Goal: Navigation & Orientation: Understand site structure

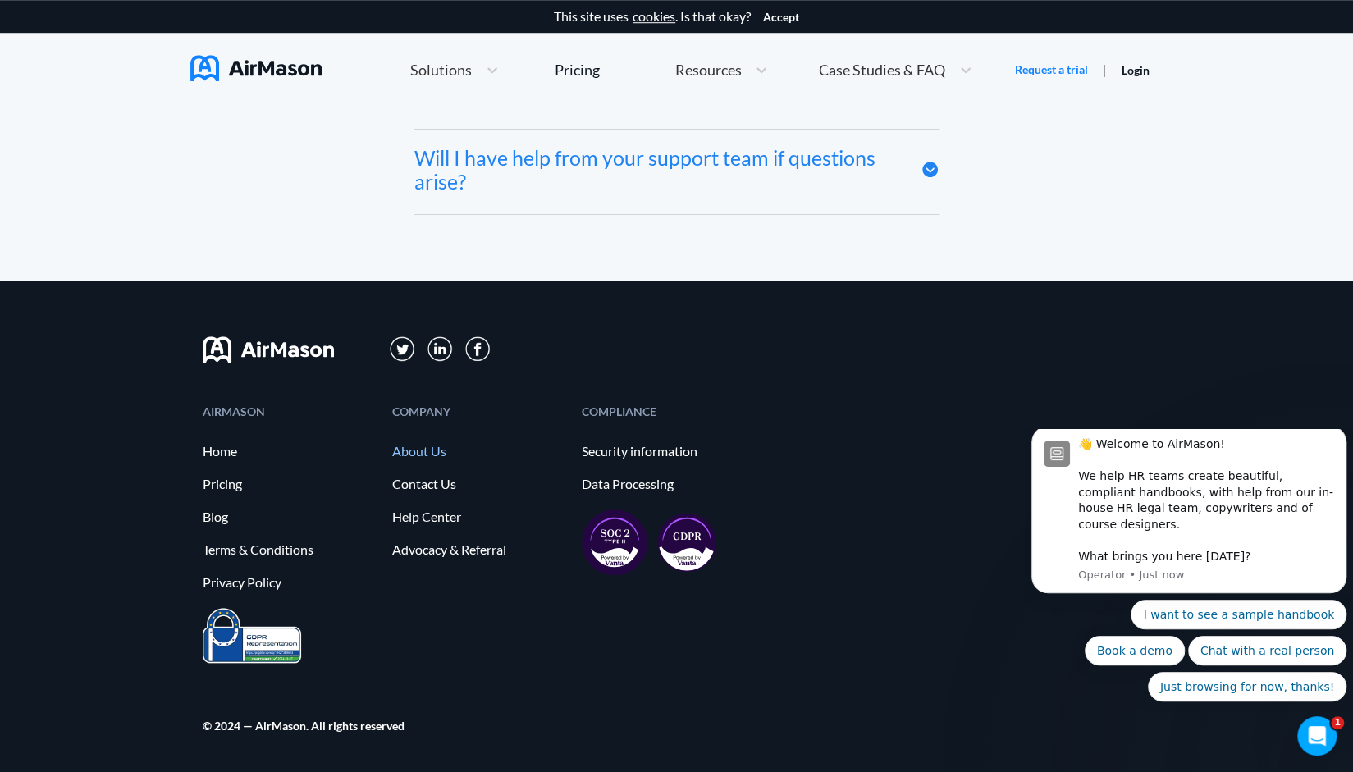
click at [435, 451] on link "About Us" at bounding box center [478, 451] width 173 height 15
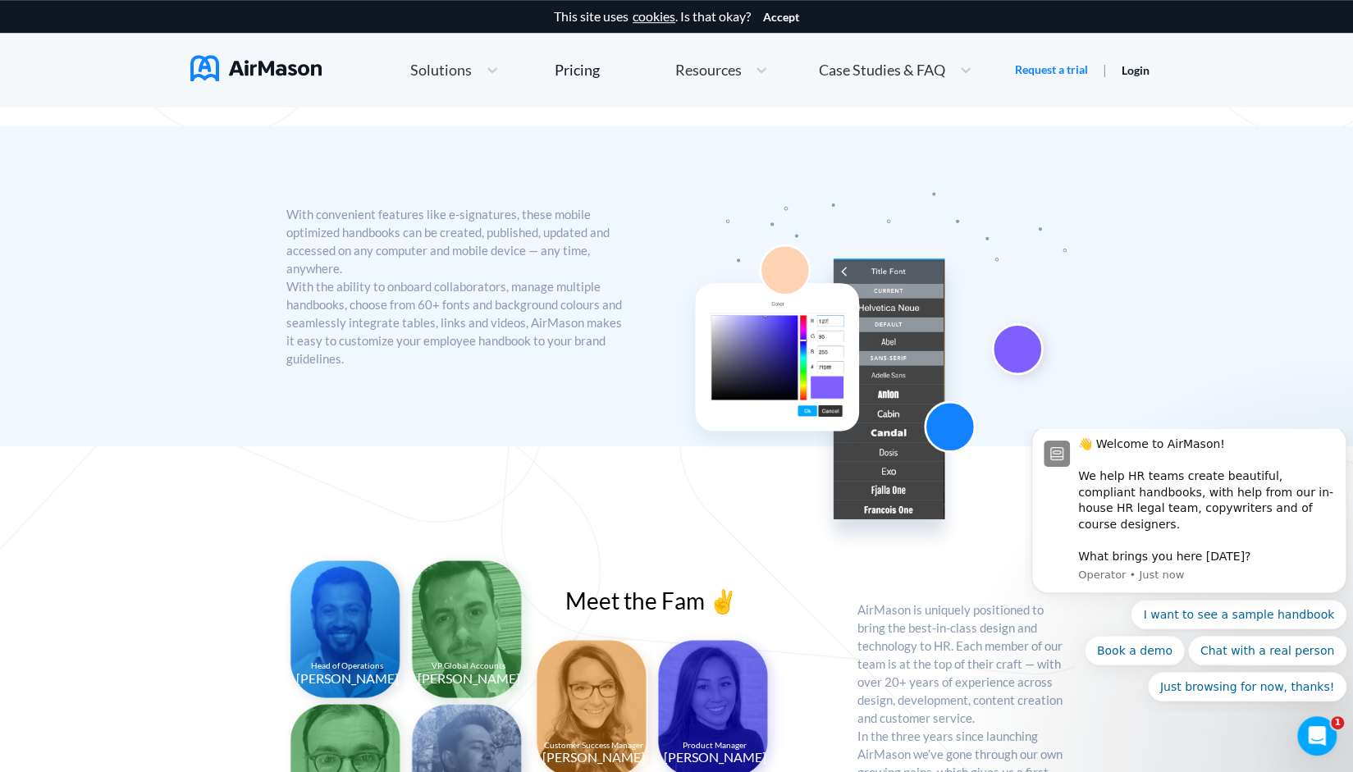
scroll to position [59, 0]
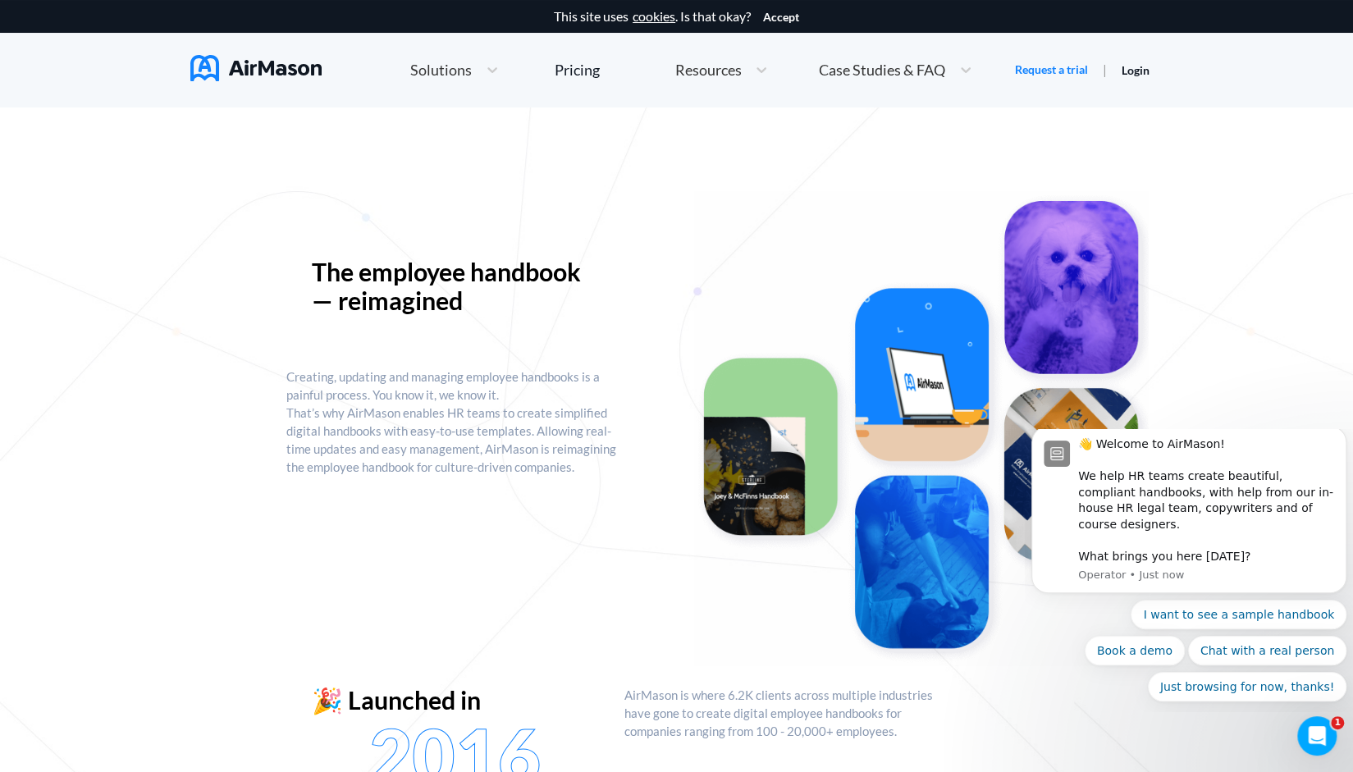
click at [702, 64] on span "Resources" at bounding box center [707, 69] width 66 height 15
click at [777, 216] on span "About AirMason" at bounding box center [789, 217] width 107 height 17
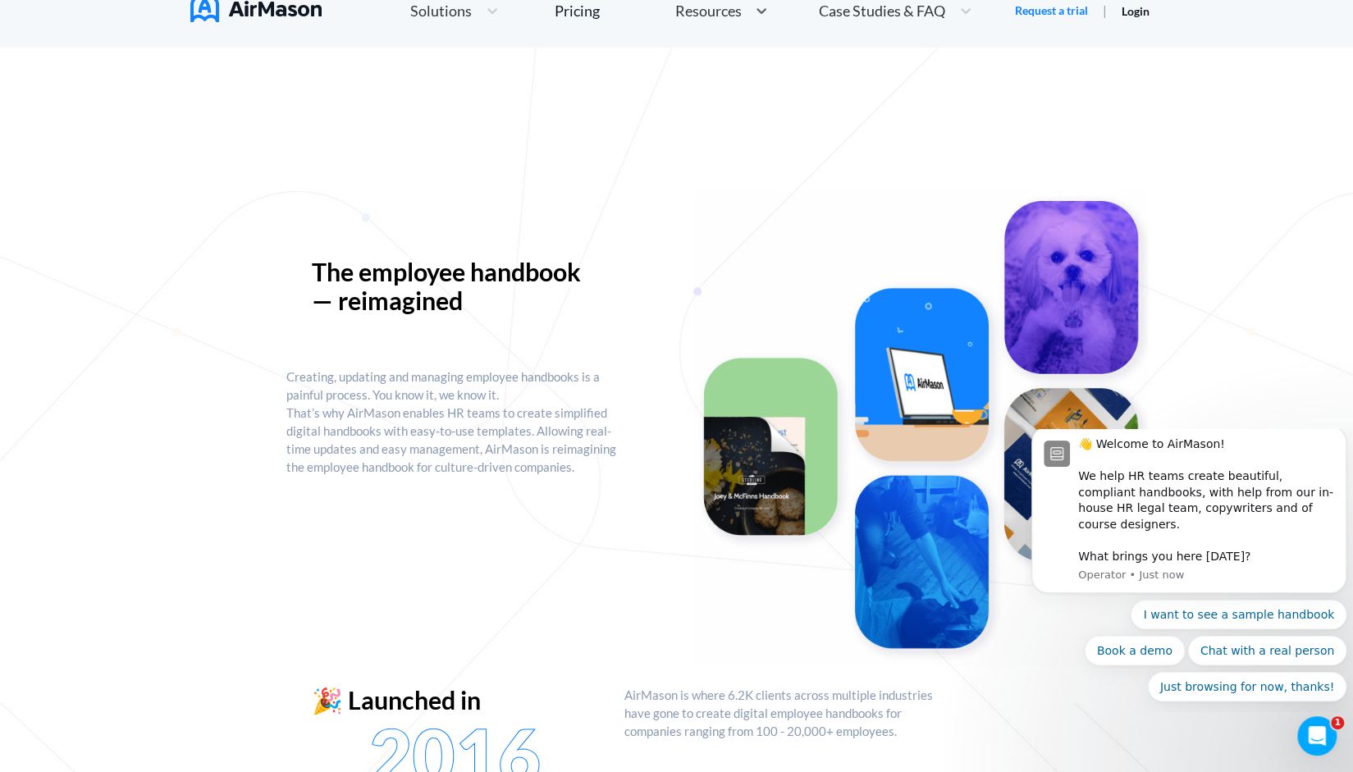
scroll to position [0, 0]
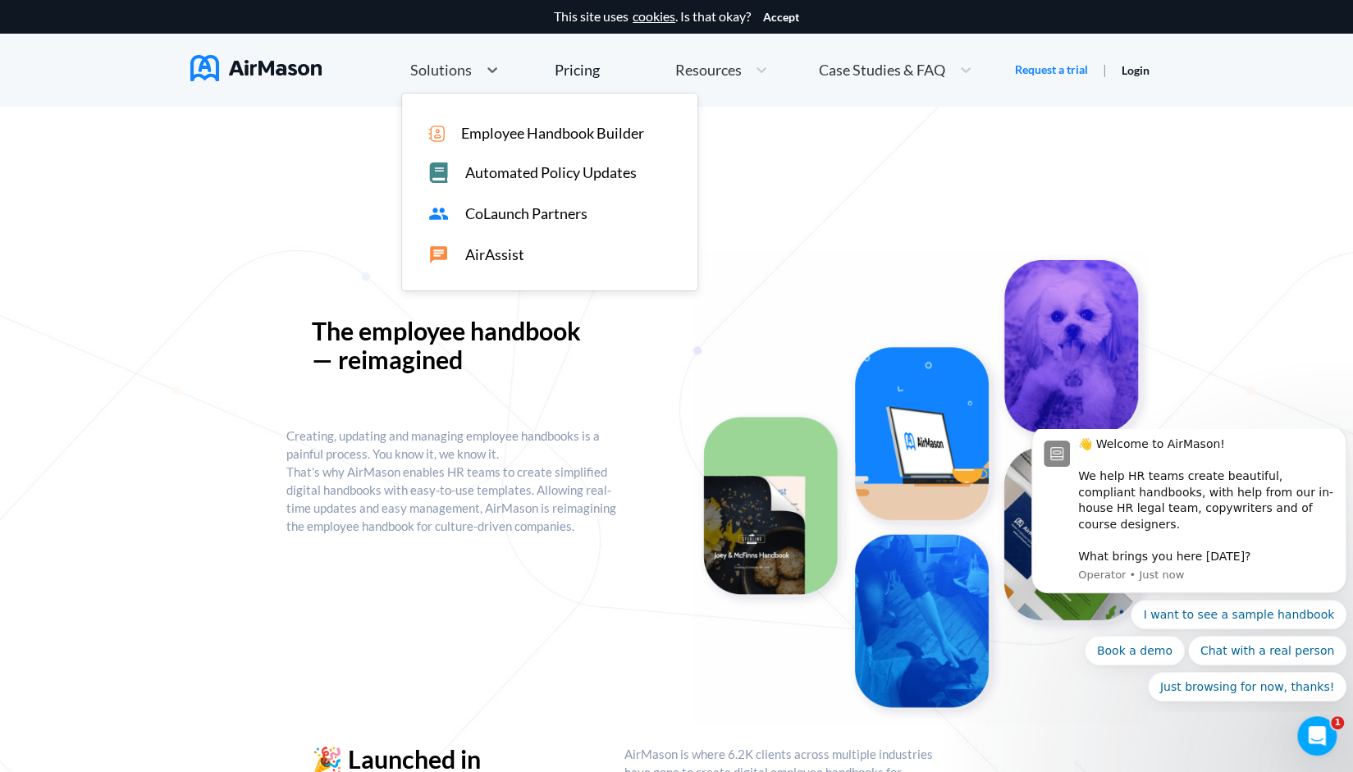
click at [427, 71] on span "Solutions" at bounding box center [441, 69] width 62 height 15
click at [706, 327] on img at bounding box center [921, 487] width 456 height 476
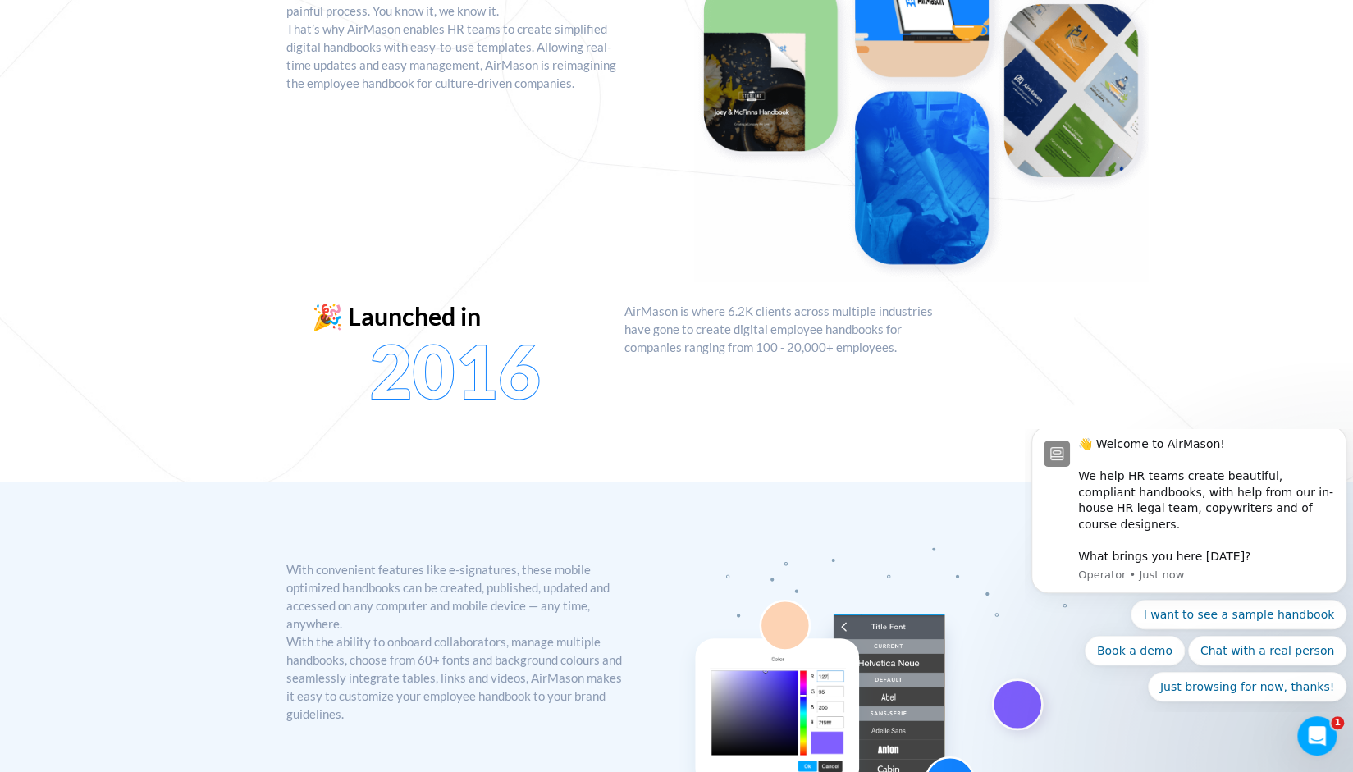
scroll to position [492, 0]
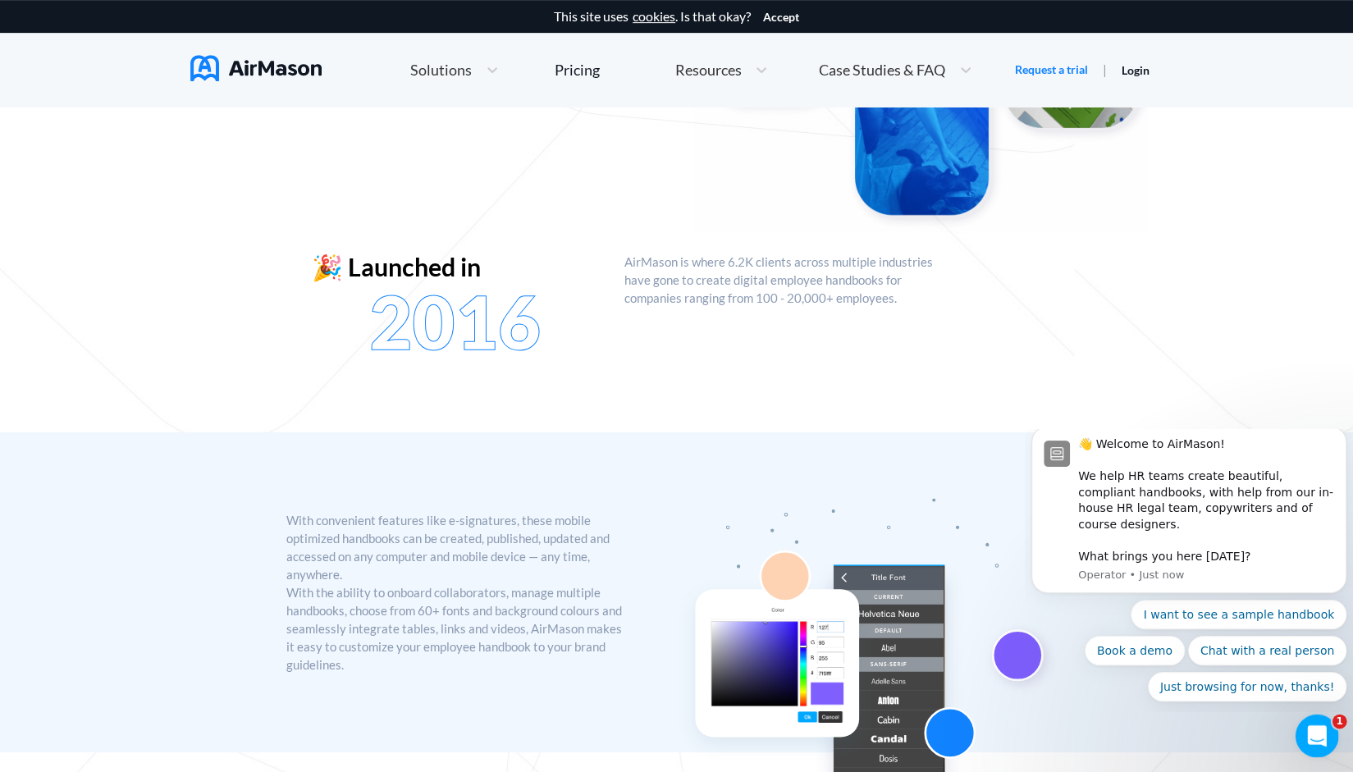
click at [1315, 733] on icon "Open Intercom Messenger" at bounding box center [1314, 733] width 27 height 27
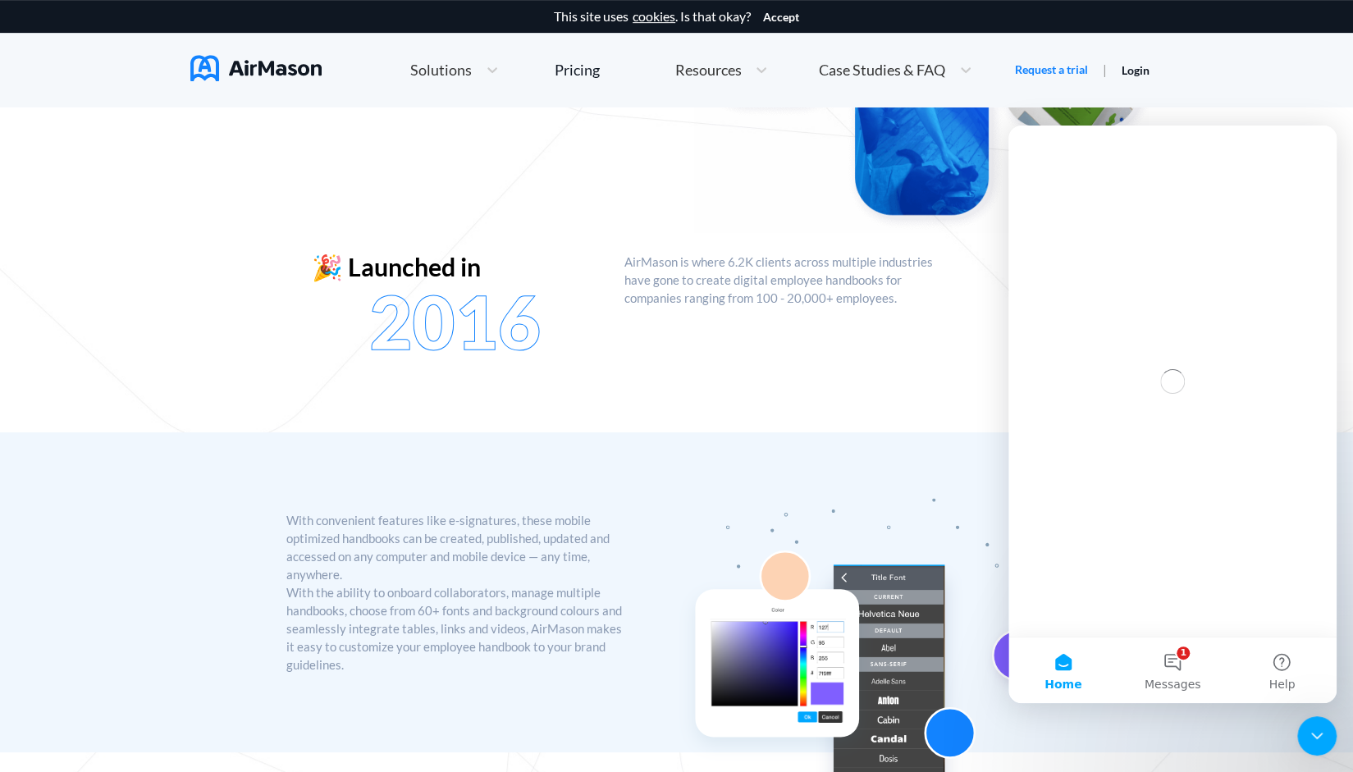
scroll to position [0, 0]
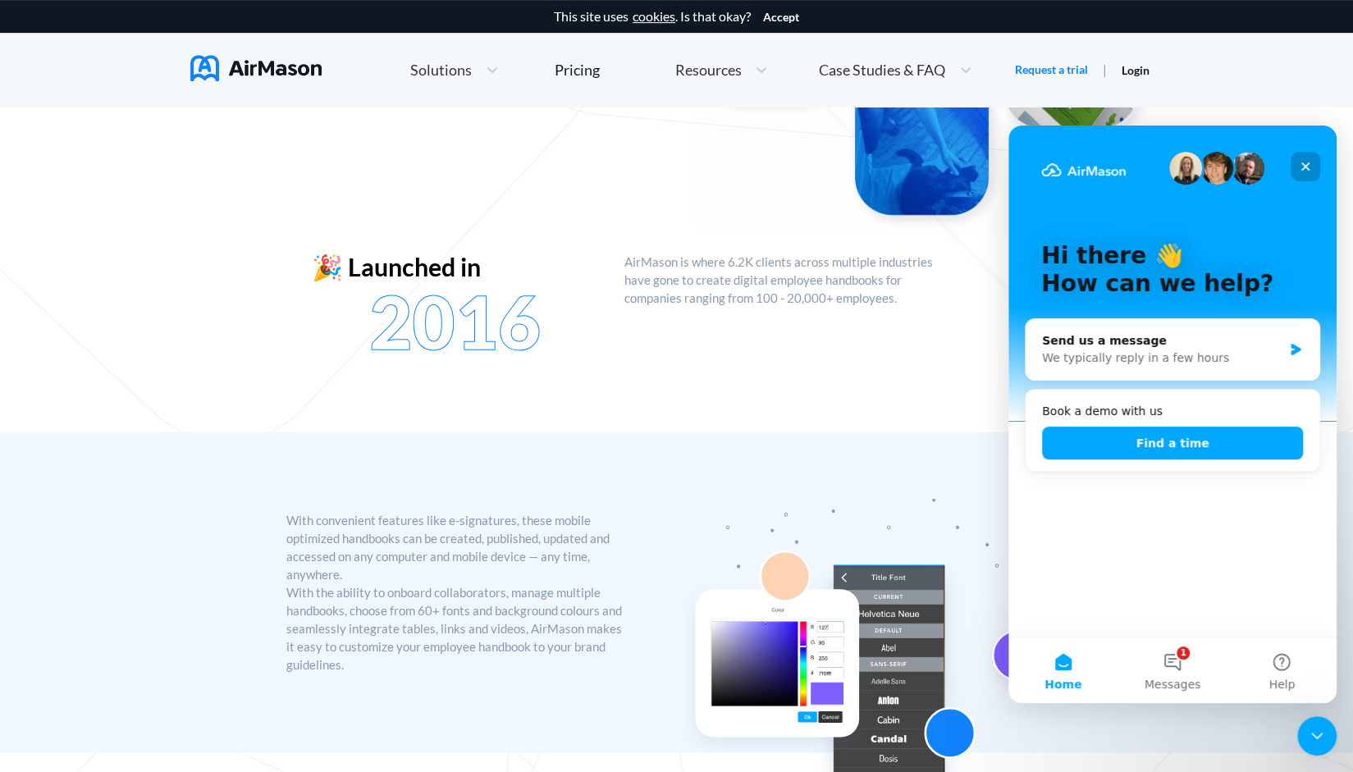
click at [1301, 166] on icon "Close" at bounding box center [1305, 166] width 13 height 13
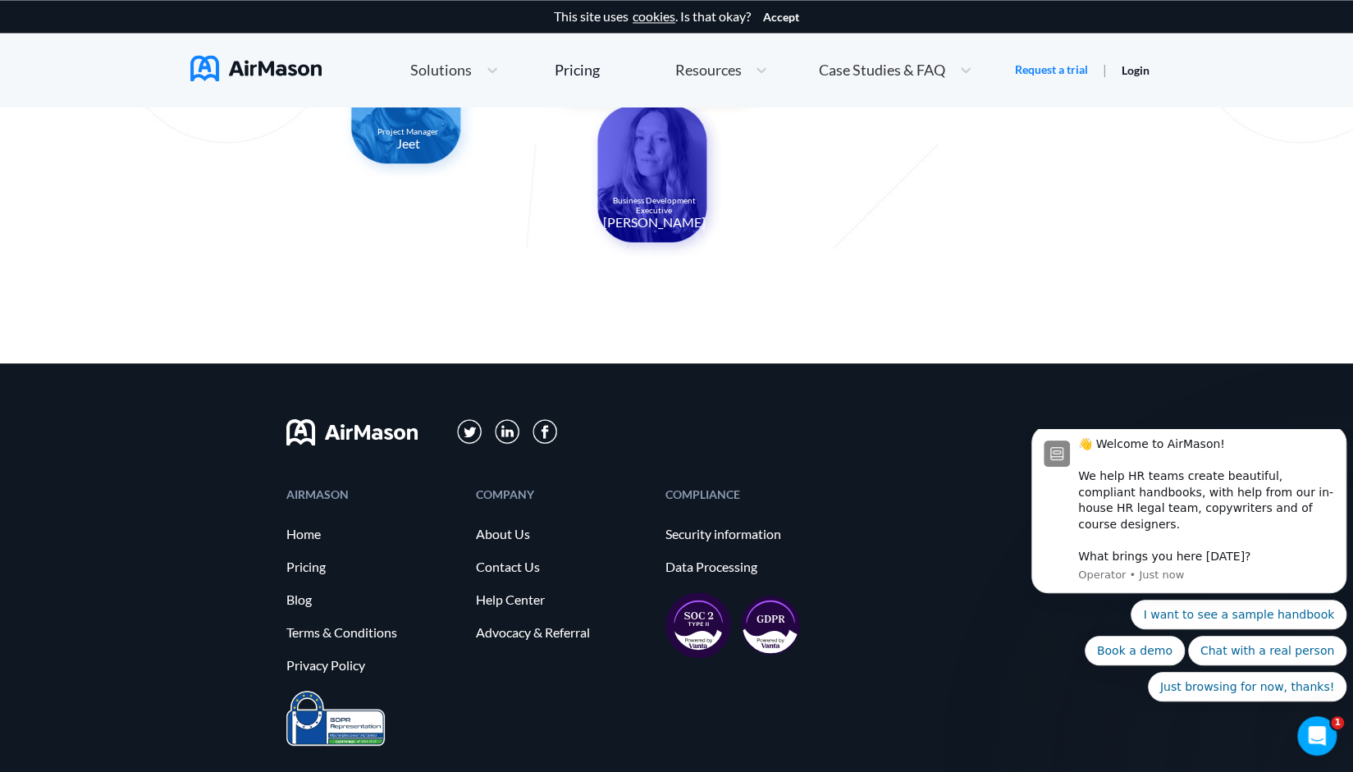
scroll to position [1701, 0]
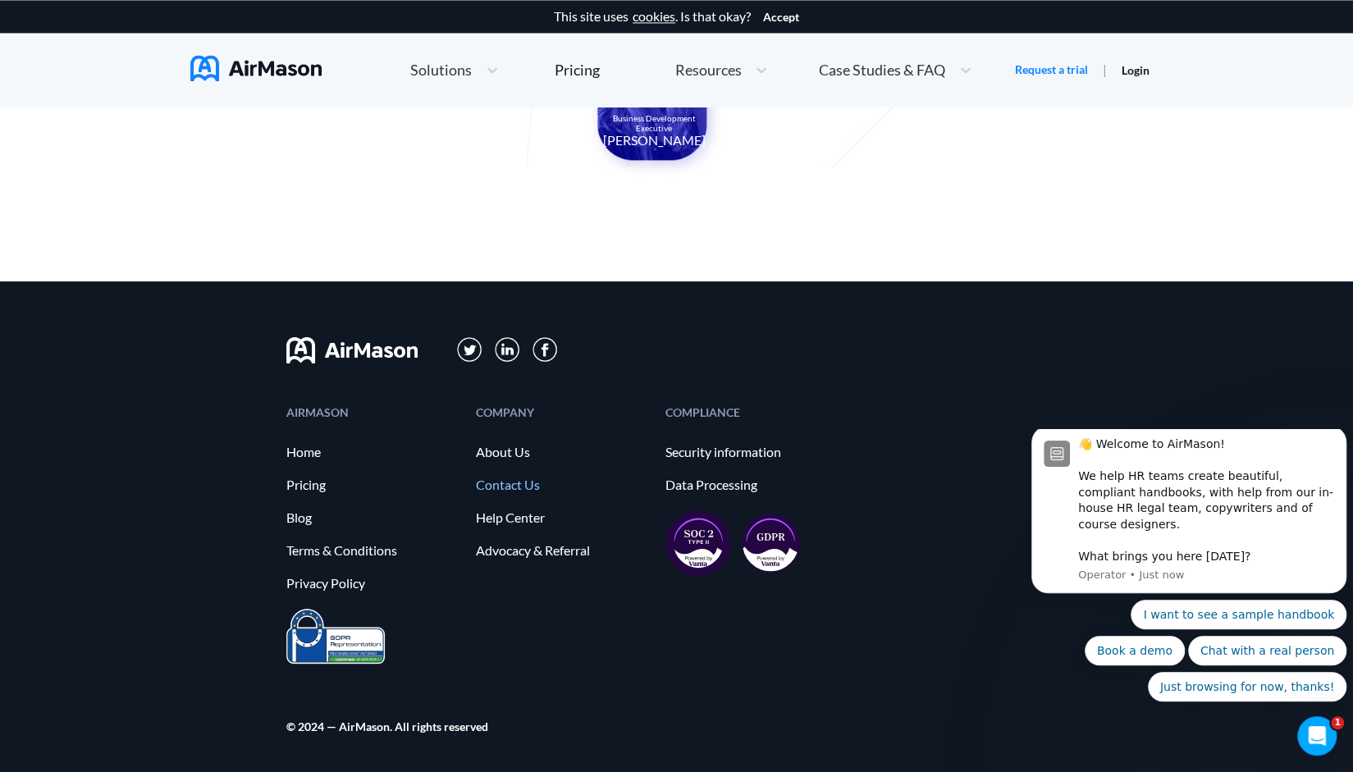
click at [491, 481] on link "Contact Us" at bounding box center [562, 485] width 173 height 15
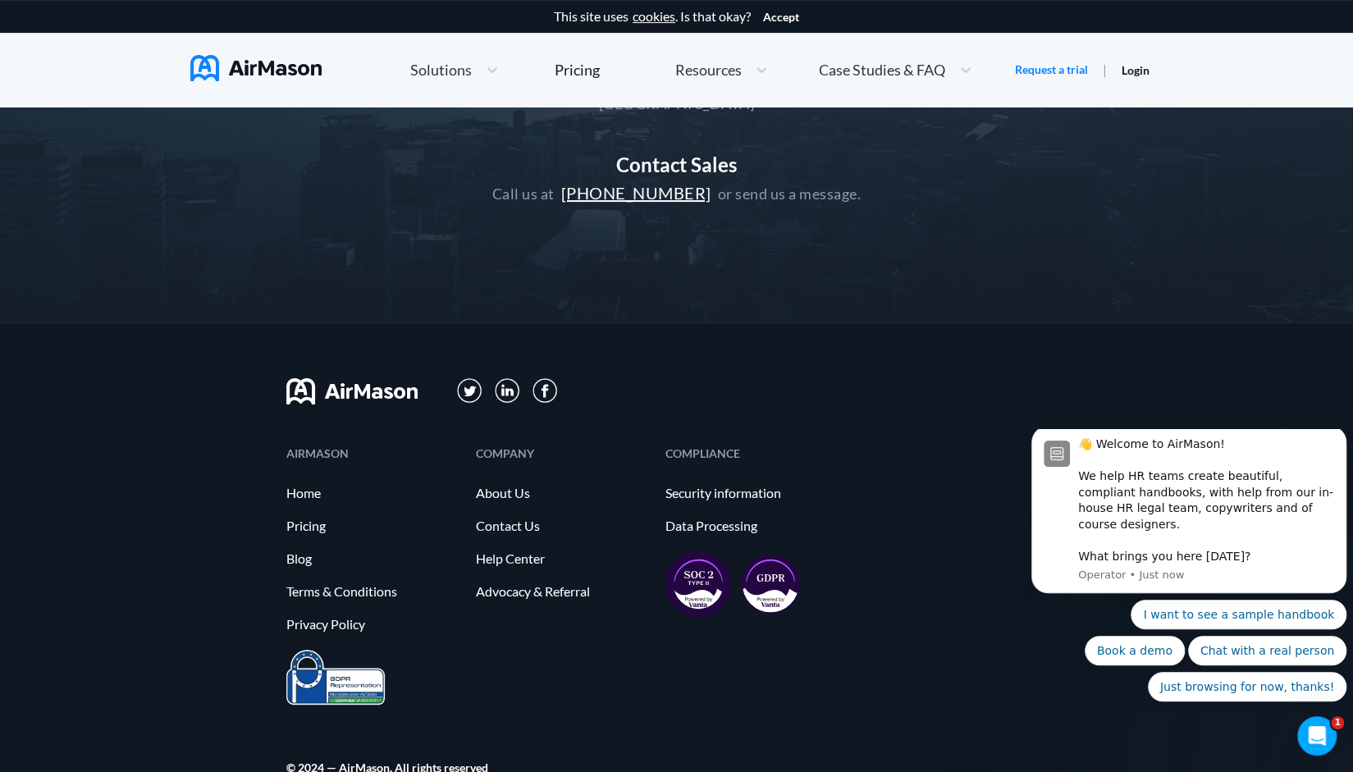
scroll to position [403, 0]
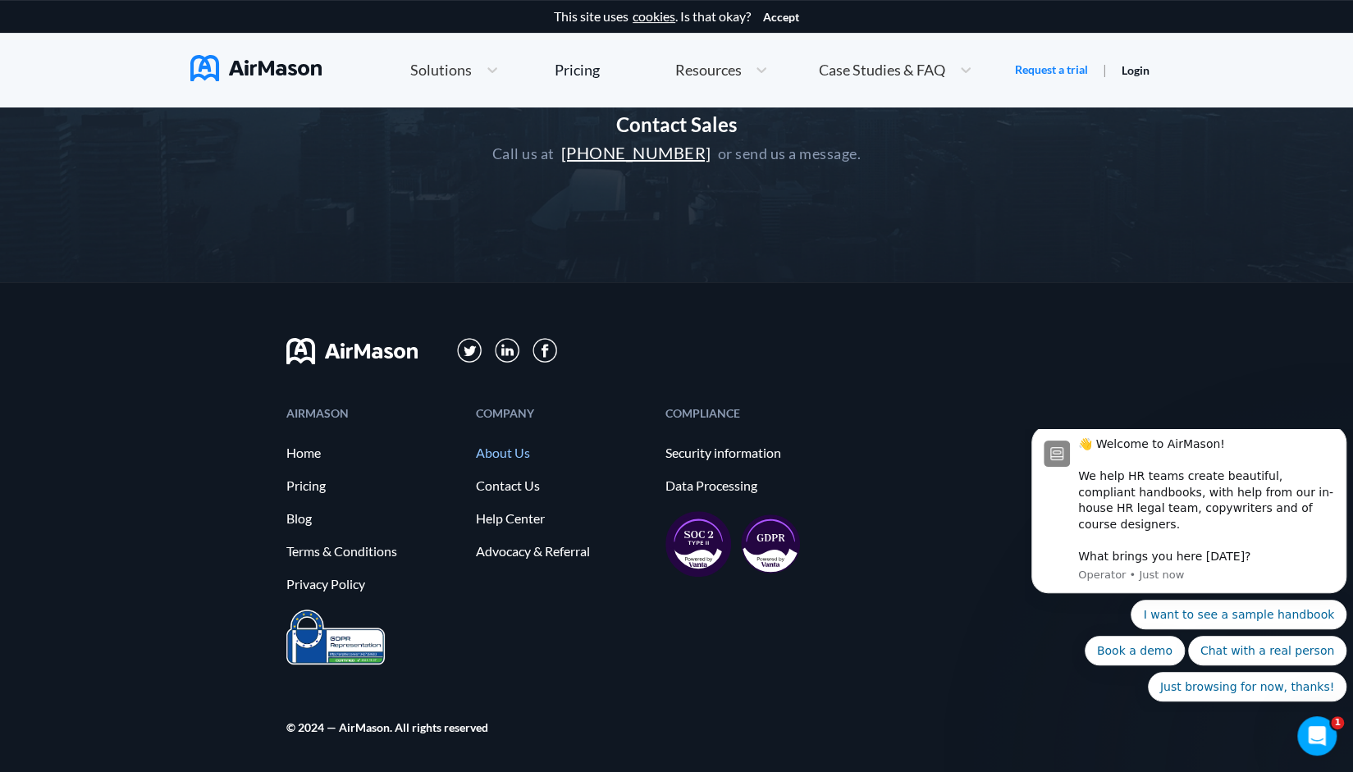
click at [523, 446] on link "About Us" at bounding box center [562, 453] width 173 height 15
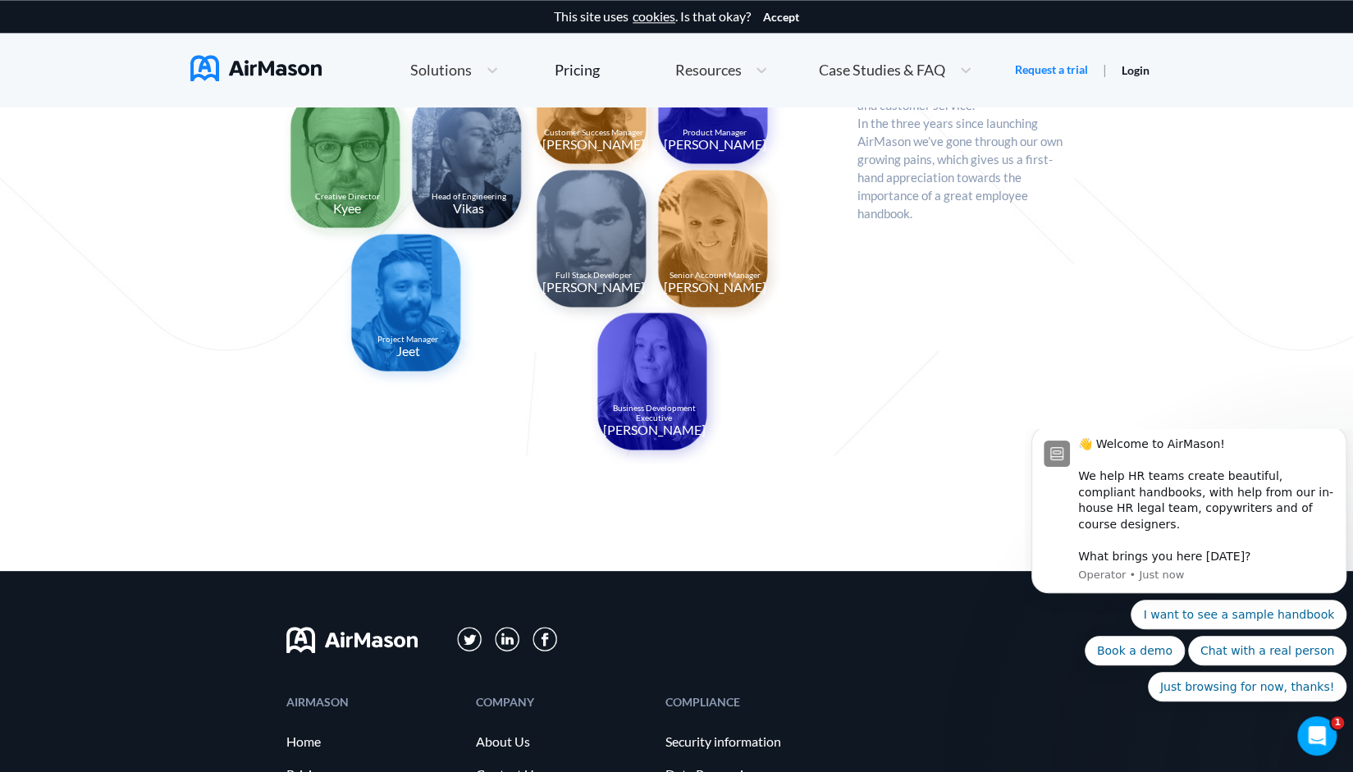
scroll to position [1701, 0]
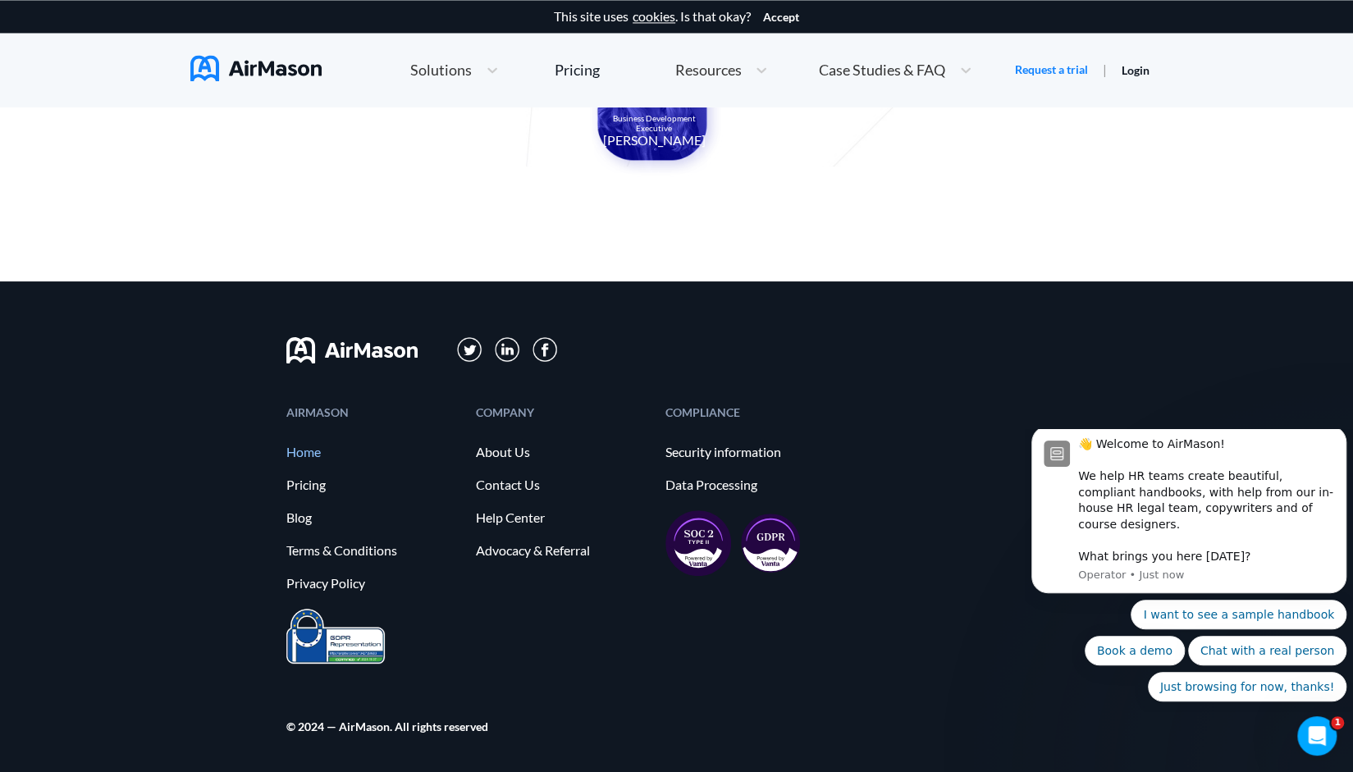
click at [297, 454] on link "Home" at bounding box center [372, 452] width 173 height 15
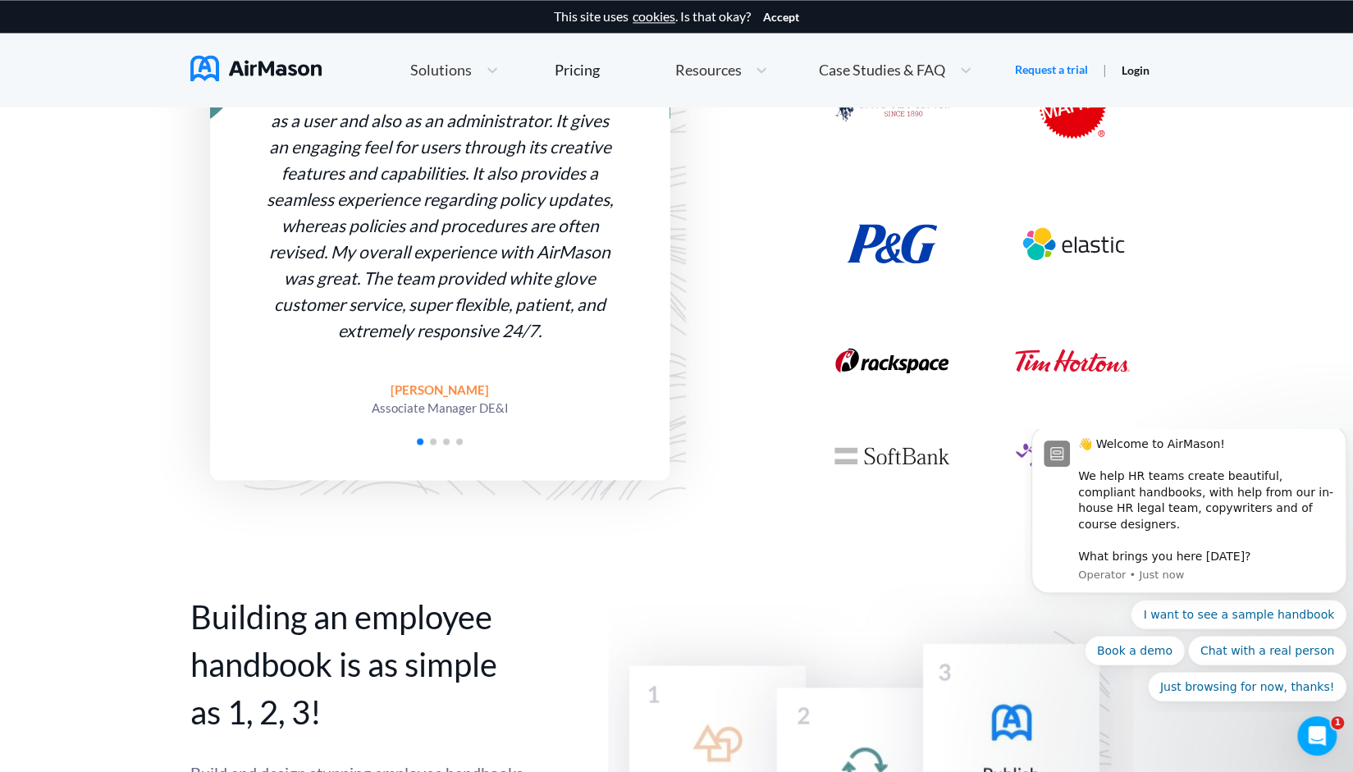
scroll to position [1641, 0]
